Goal: Communication & Community: Answer question/provide support

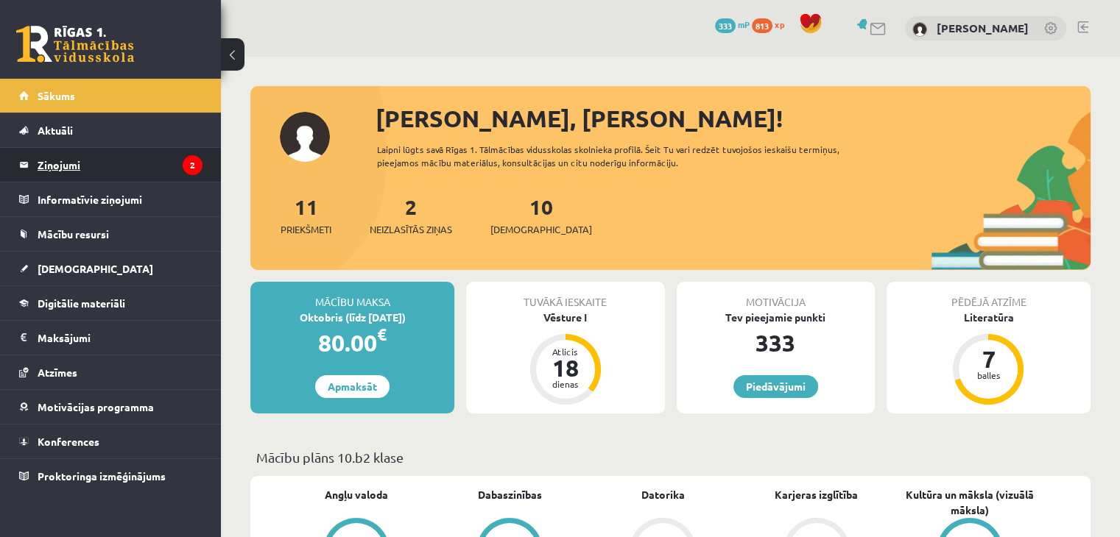
click at [114, 162] on legend "Ziņojumi 2" at bounding box center [120, 165] width 165 height 34
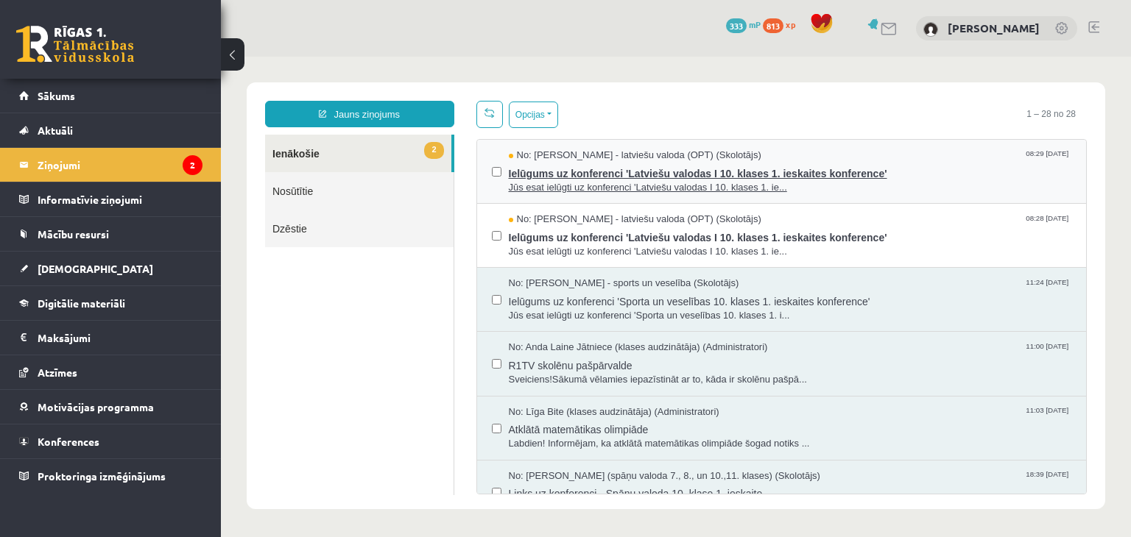
click at [557, 176] on span "Ielūgums uz konferenci 'Latviešu valodas I 10. klases 1. ieskaites konference'" at bounding box center [790, 172] width 563 height 18
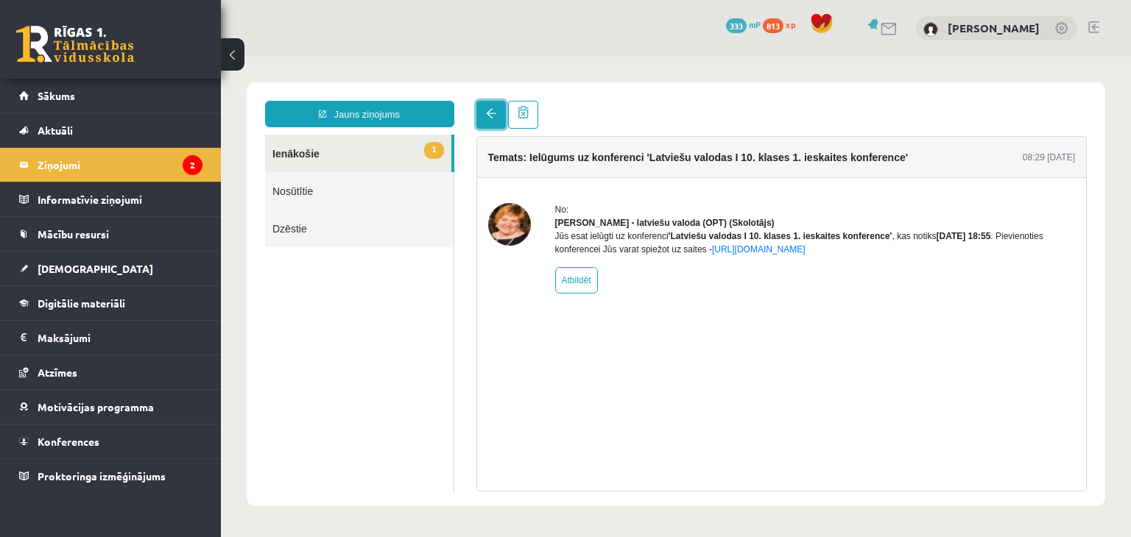
click at [479, 110] on link at bounding box center [490, 115] width 29 height 28
click at [489, 108] on link at bounding box center [490, 115] width 29 height 28
click at [489, 109] on span at bounding box center [491, 113] width 10 height 10
click at [492, 119] on span at bounding box center [491, 113] width 10 height 10
click at [492, 115] on span at bounding box center [491, 113] width 10 height 10
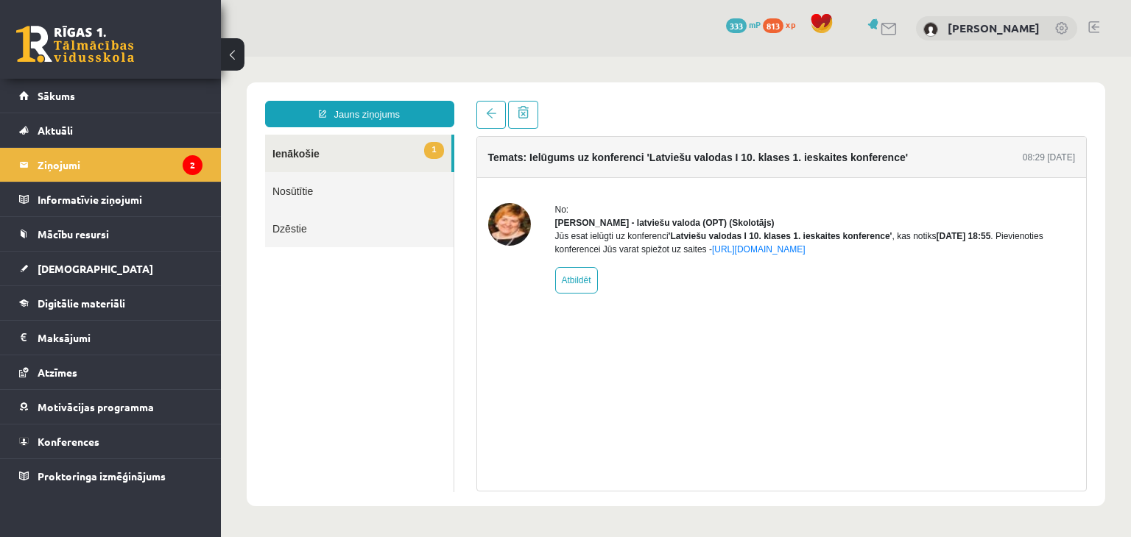
click at [371, 160] on link "1 Ienākošie" at bounding box center [358, 154] width 186 height 38
click at [151, 166] on legend "Ziņojumi 2" at bounding box center [120, 165] width 165 height 34
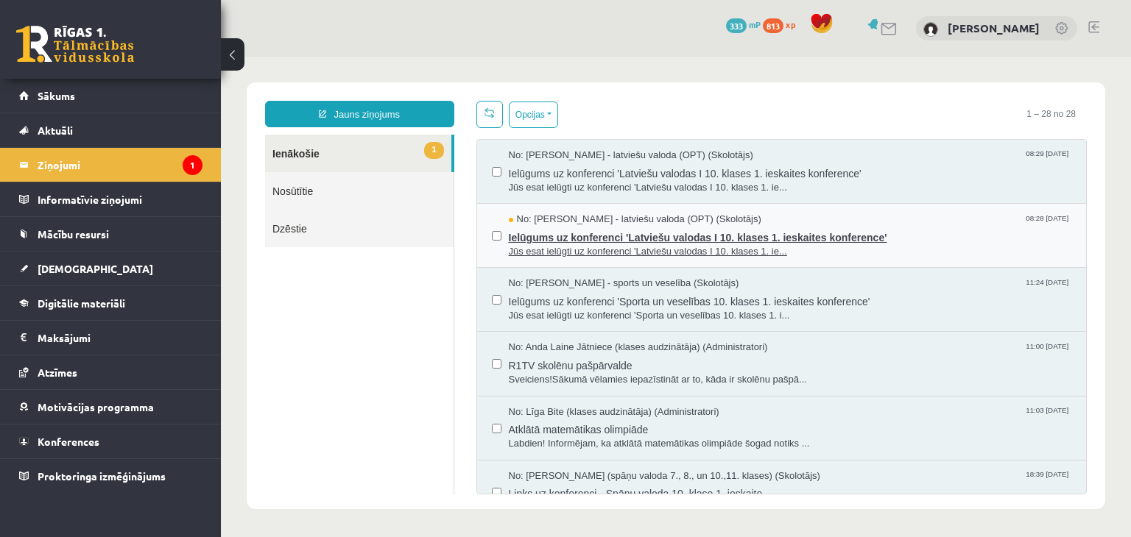
click at [646, 239] on span "Ielūgums uz konferenci 'Latviešu valodas I 10. klases 1. ieskaites konference'" at bounding box center [790, 236] width 563 height 18
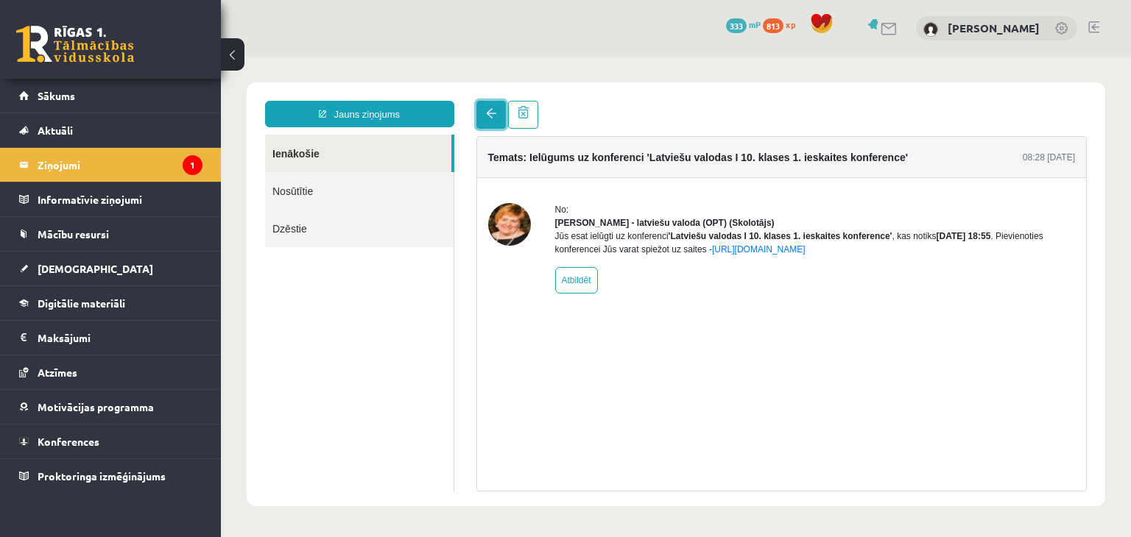
click at [484, 113] on link at bounding box center [490, 115] width 29 height 28
click at [480, 116] on link at bounding box center [490, 115] width 29 height 28
